Goal: Check status

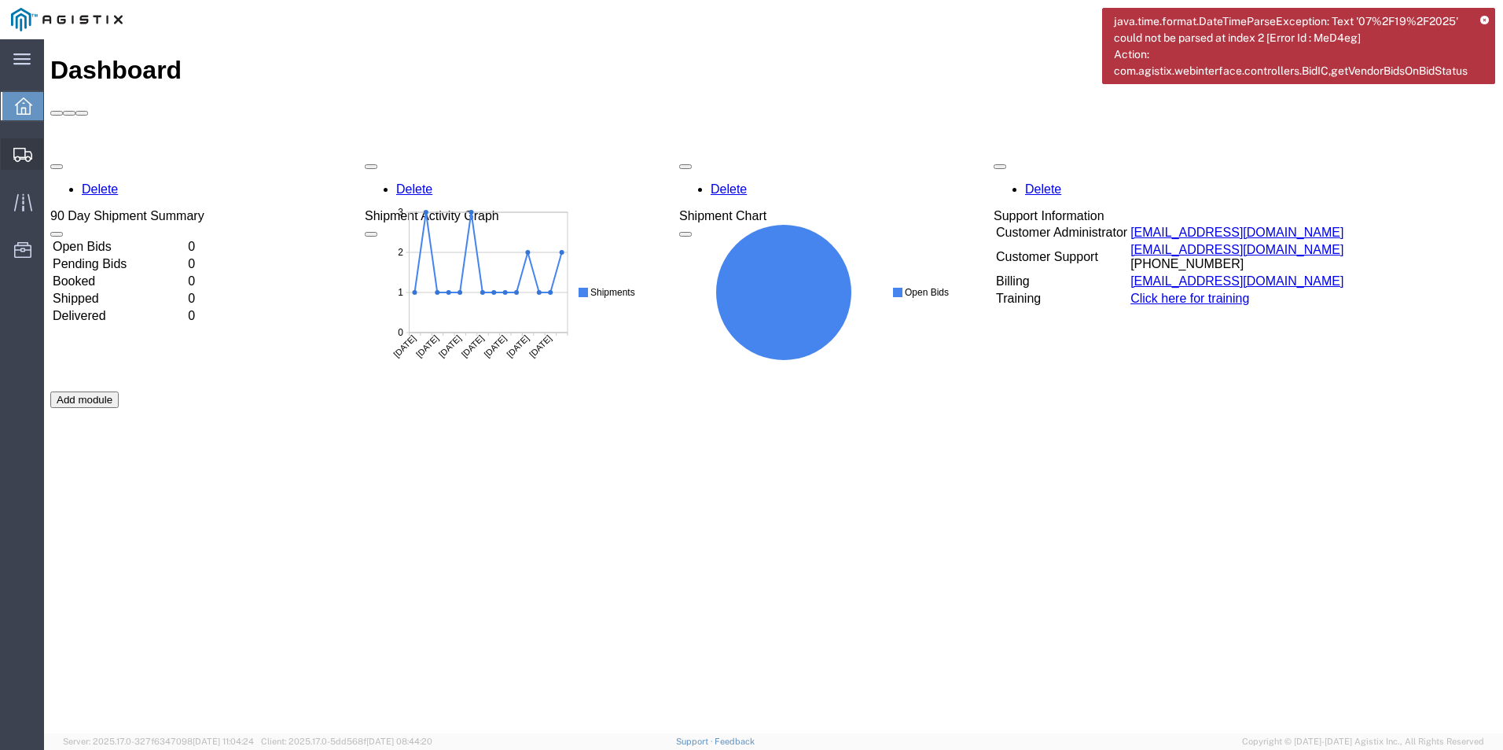
click at [23, 143] on div at bounding box center [23, 153] width 44 height 31
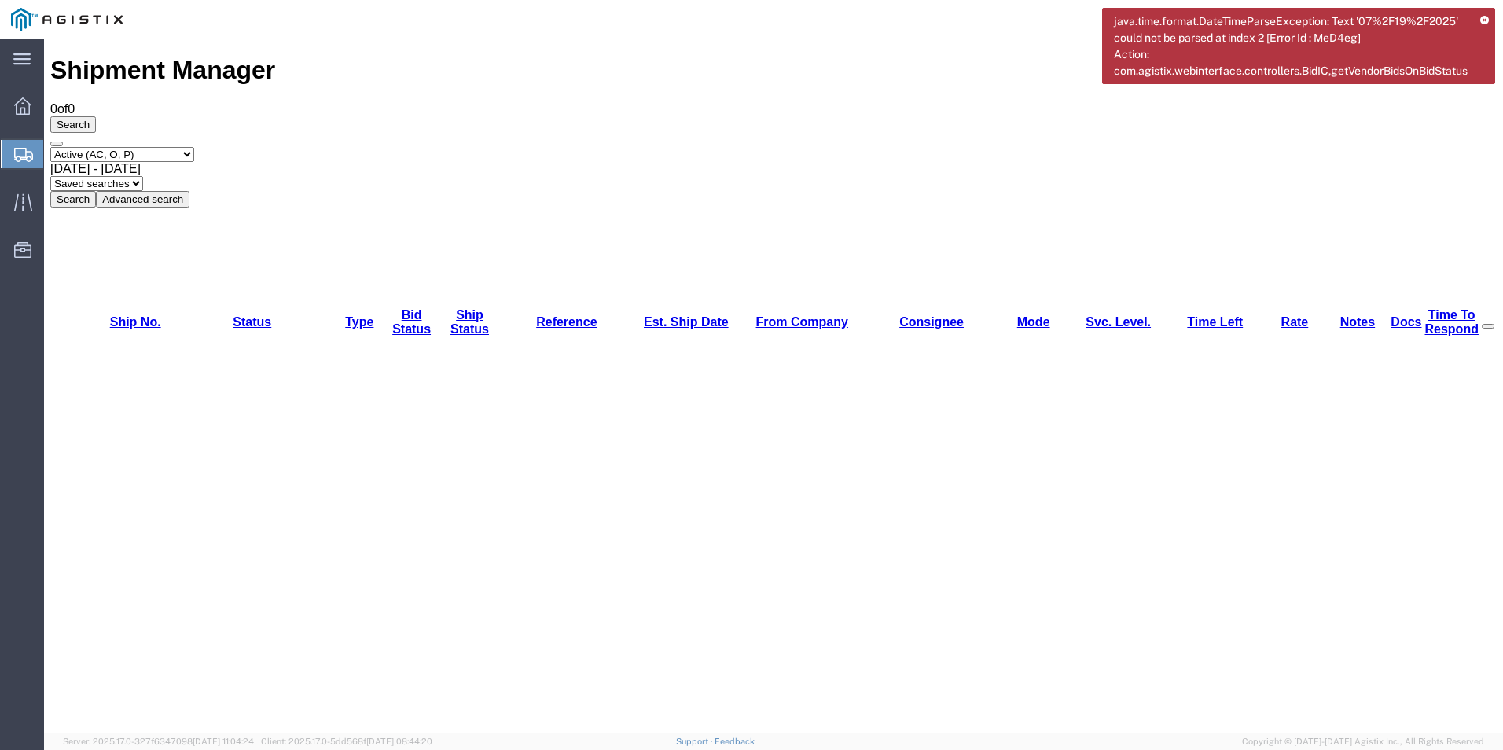
click at [1378, 58] on span "java.time.format.DateTimeParseException: Text '07%2F19%2F2025' could not be par…" at bounding box center [1291, 46] width 355 height 66
